Goal: Information Seeking & Learning: Learn about a topic

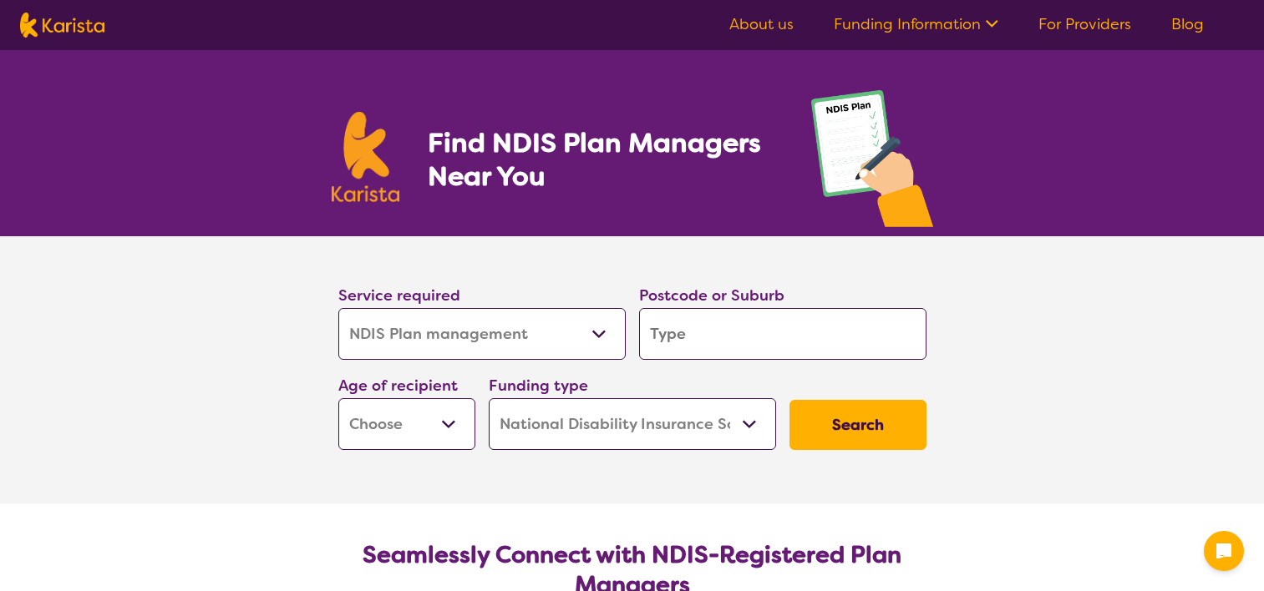
select select "NDIS Plan management"
select select "NDIS"
select select "NDIS Plan management"
select select "NDIS"
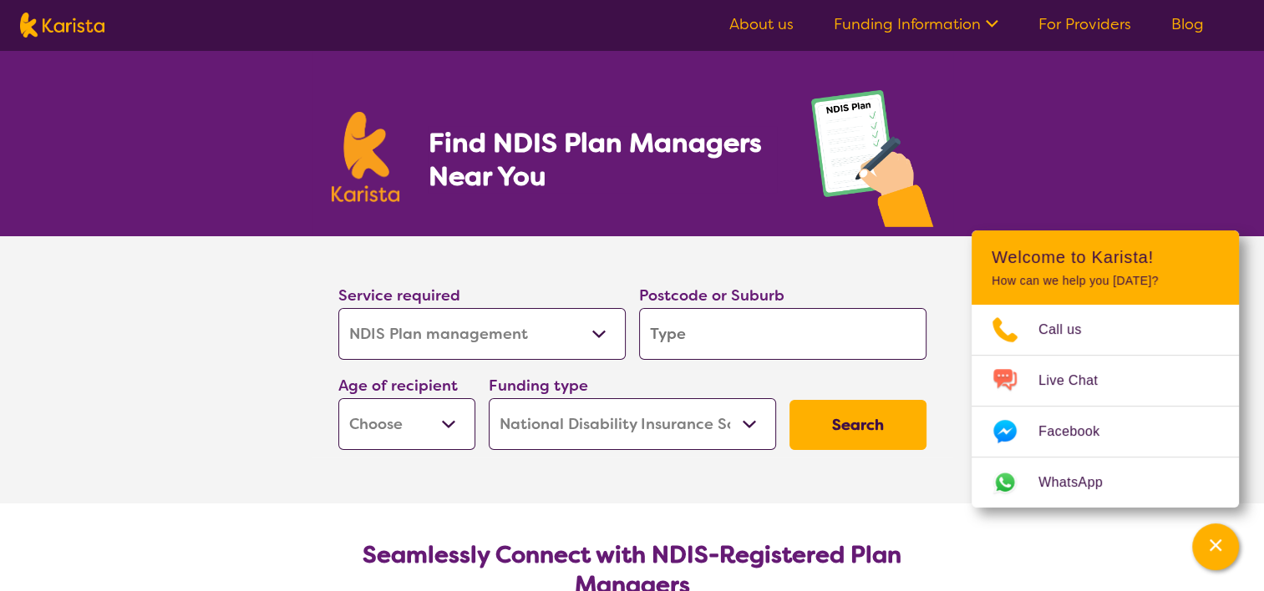
click at [695, 332] on input "search" at bounding box center [782, 334] width 287 height 52
type input "5"
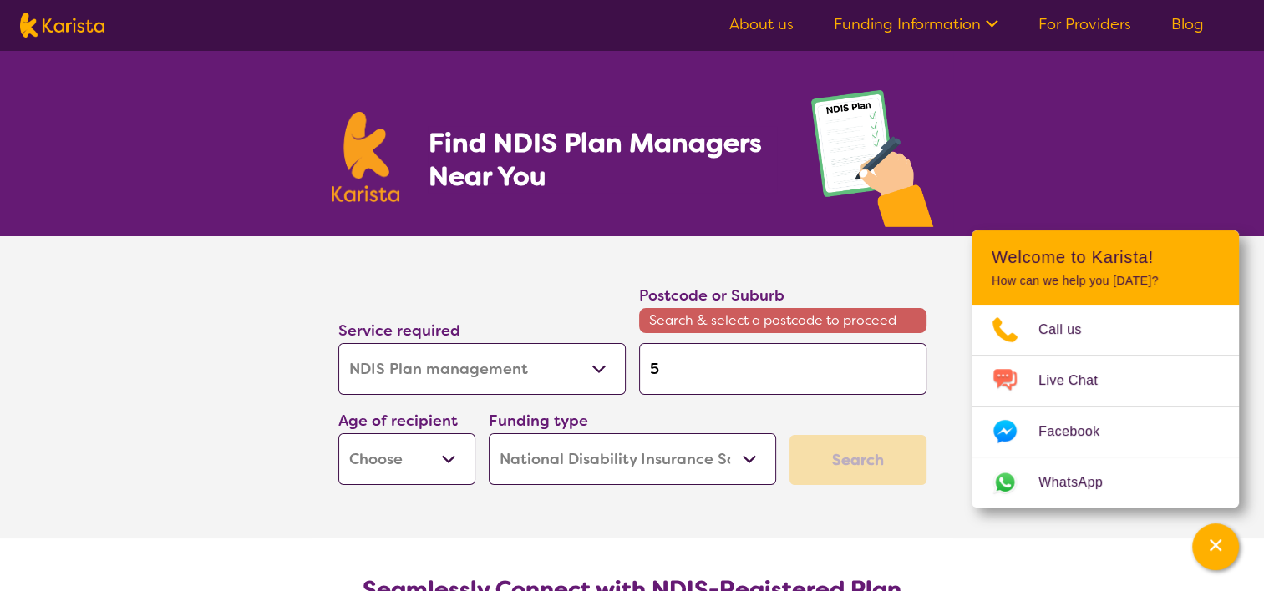
type input "52"
type input "529"
type input "5290"
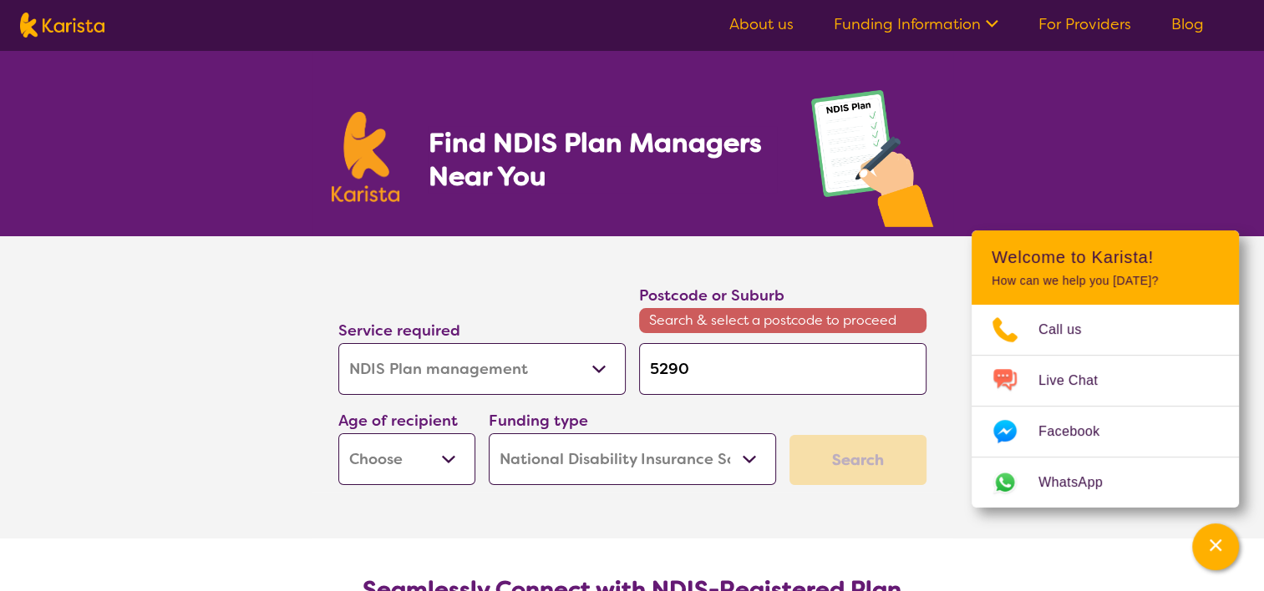
type input "5290"
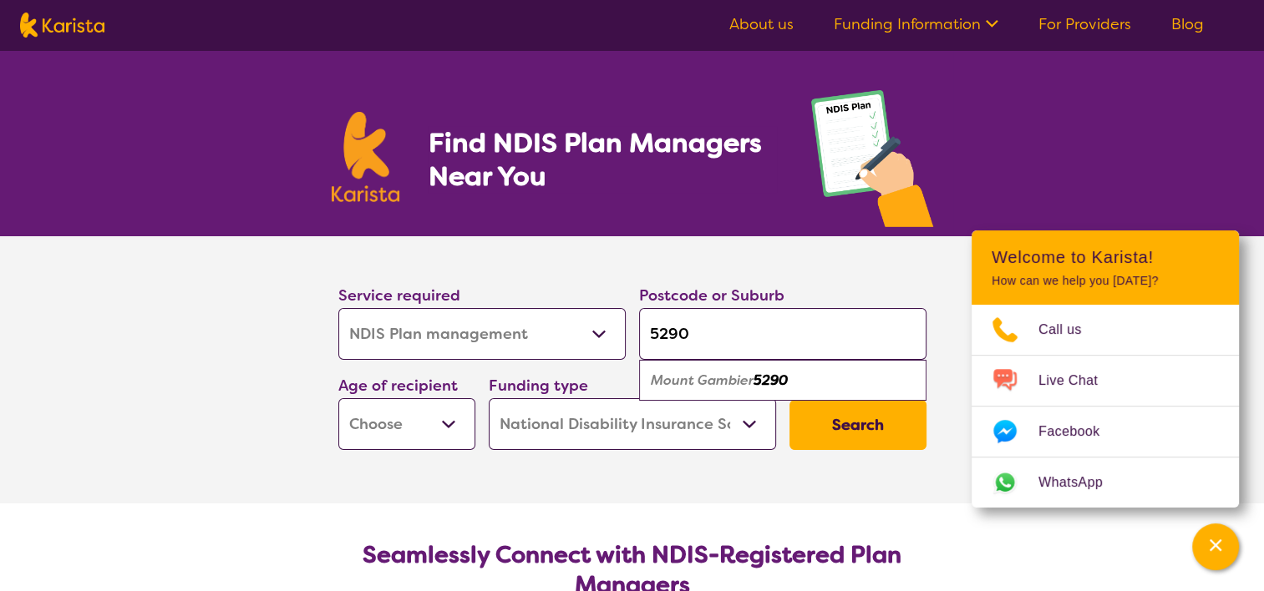
type input "5290"
click at [845, 428] on button "Search" at bounding box center [857, 425] width 137 height 50
click at [459, 421] on select "Early Childhood - 0 to 9 Child - 10 to 11 Adolescent - 12 to 17 Adult - 18 to 6…" at bounding box center [406, 425] width 137 height 52
select select "AS"
click at [338, 399] on select "Early Childhood - 0 to 9 Child - 10 to 11 Adolescent - 12 to 17 Adult - 18 to 6…" at bounding box center [406, 425] width 137 height 52
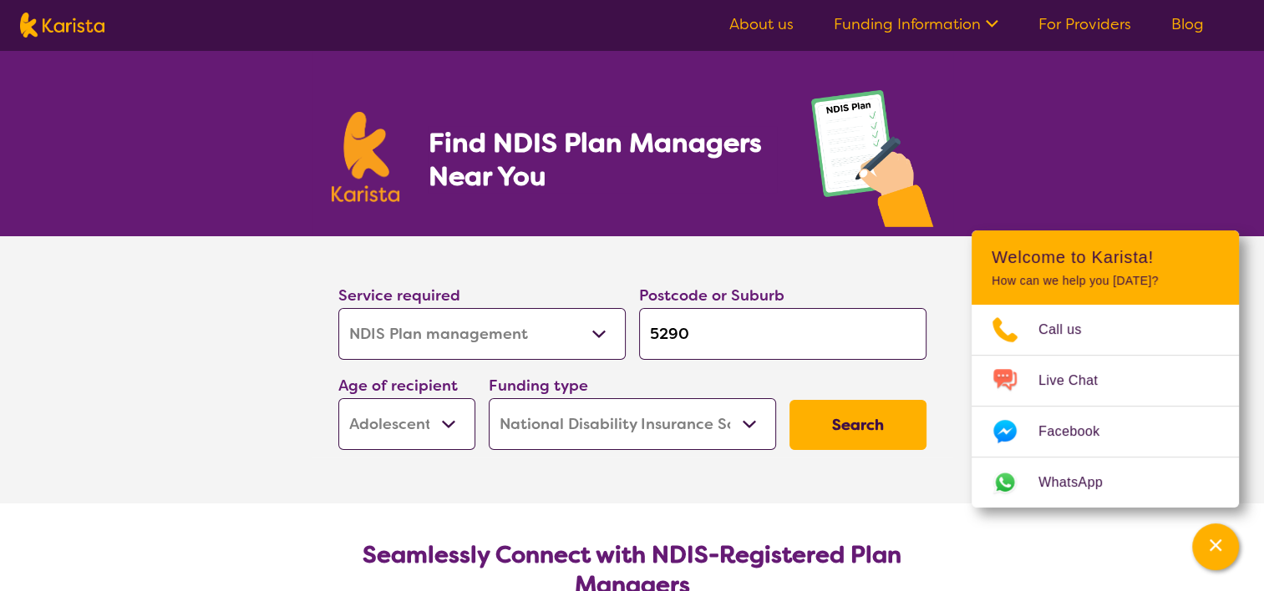
select select "AS"
click at [854, 425] on button "Search" at bounding box center [857, 425] width 137 height 50
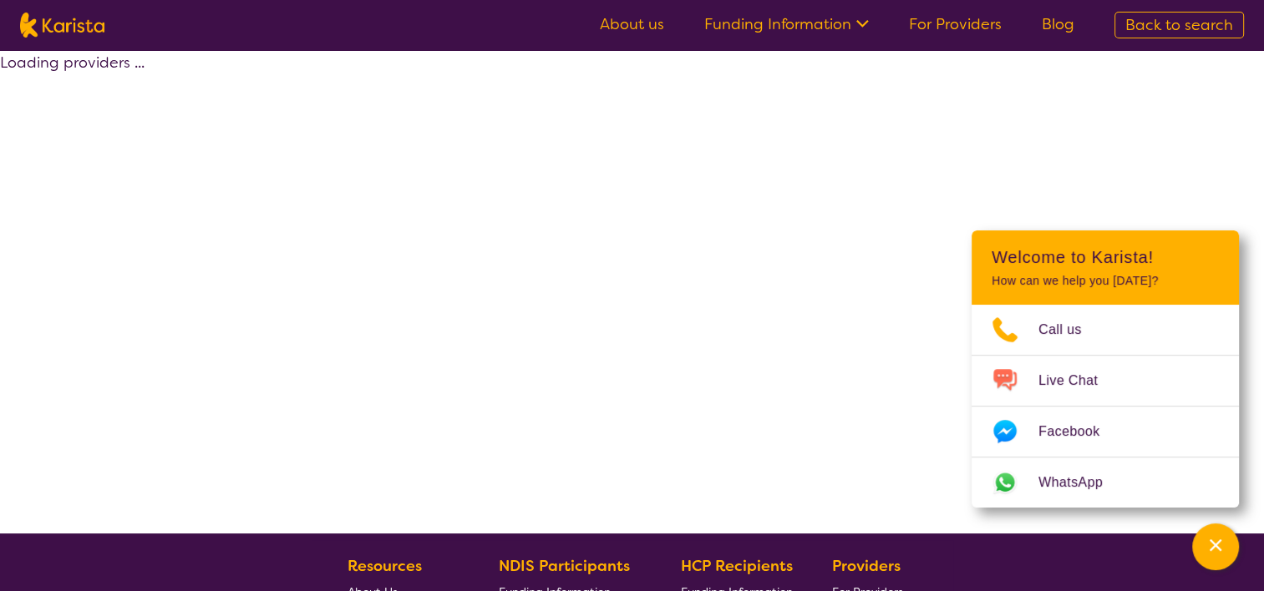
select select "by_score"
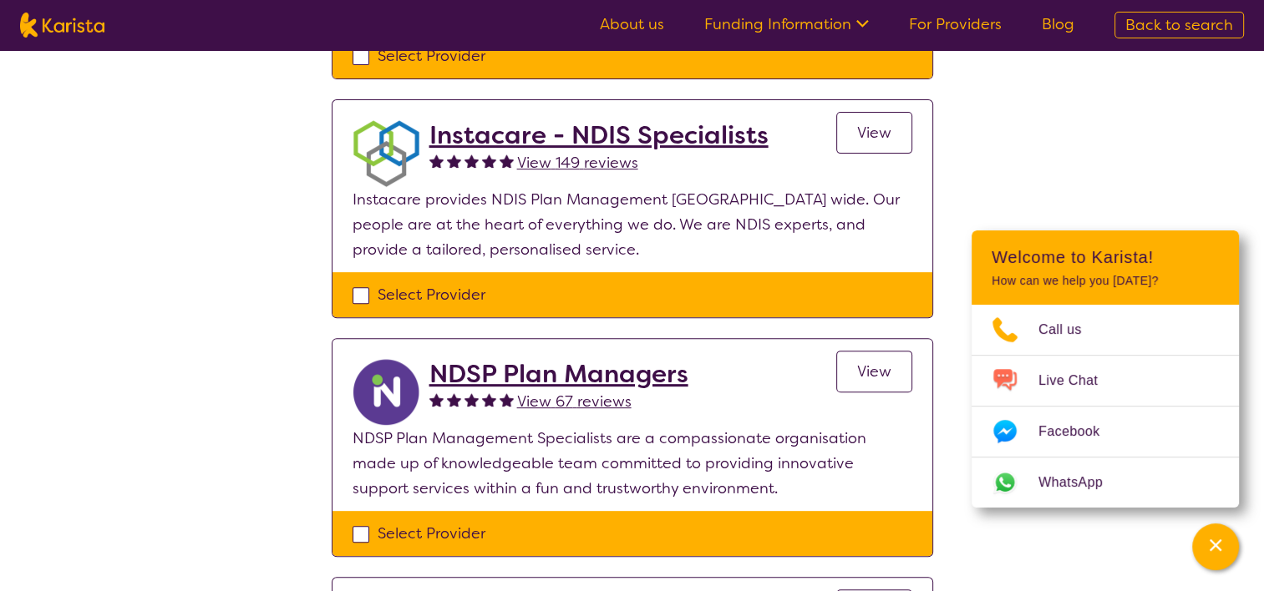
scroll to position [334, 0]
